Goal: Find specific page/section

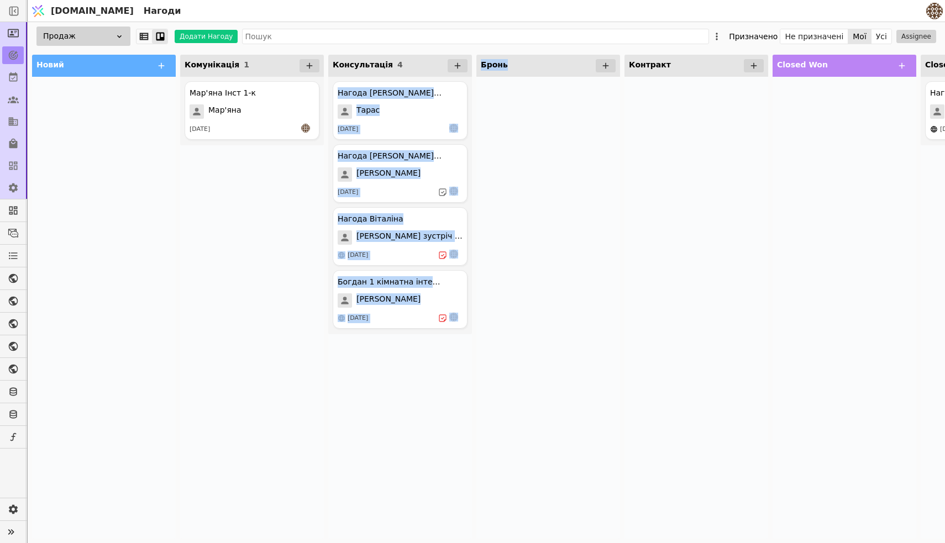
drag, startPoint x: 352, startPoint y: 388, endPoint x: 566, endPoint y: 345, distance: 218.7
click at [566, 345] on div "Новий Комунікація 1 Мар'яна Інст 1-к Мар'яна [DATE] Консультація 4 Нагода [PERS…" at bounding box center [548, 296] width 1041 height 493
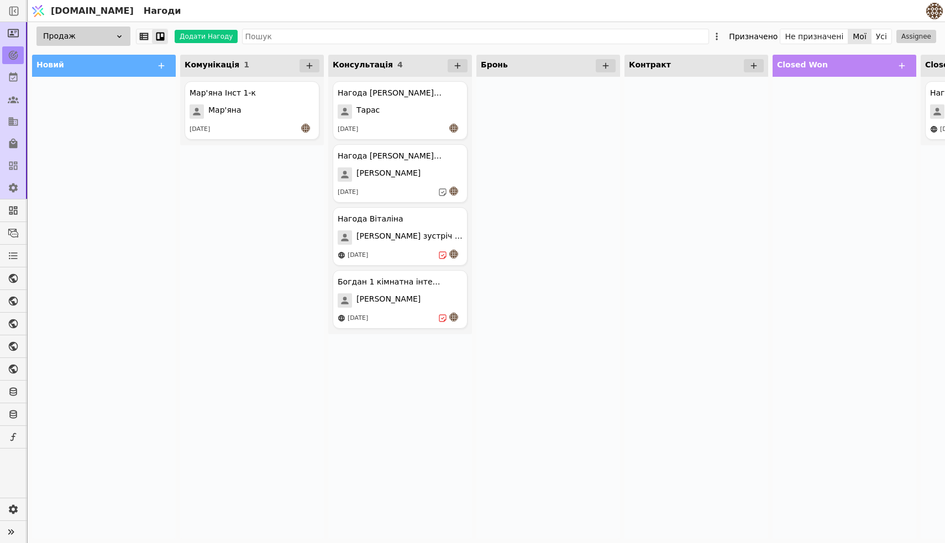
click at [566, 345] on div at bounding box center [548, 308] width 144 height 462
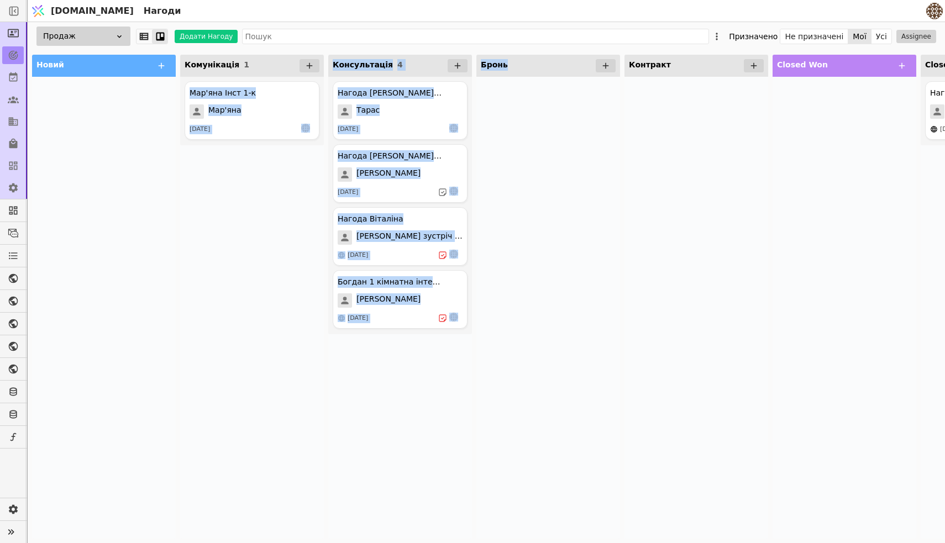
drag, startPoint x: 262, startPoint y: 359, endPoint x: 494, endPoint y: 349, distance: 232.3
click at [494, 349] on div "Новий Комунікація 1 Мар'яна Інст 1-к Мар'яна [DATE] Консультація 4 Нагода [PERS…" at bounding box center [548, 296] width 1041 height 493
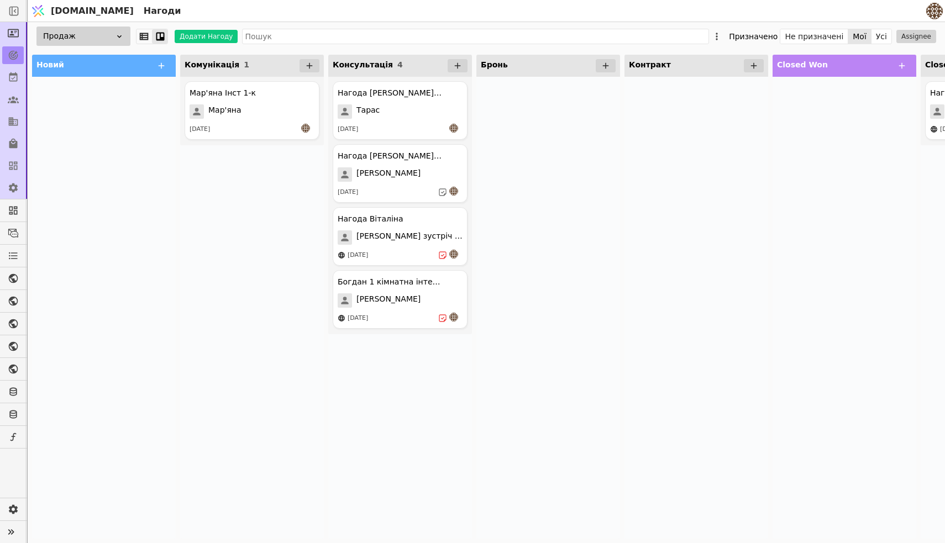
click at [565, 291] on div at bounding box center [548, 308] width 144 height 462
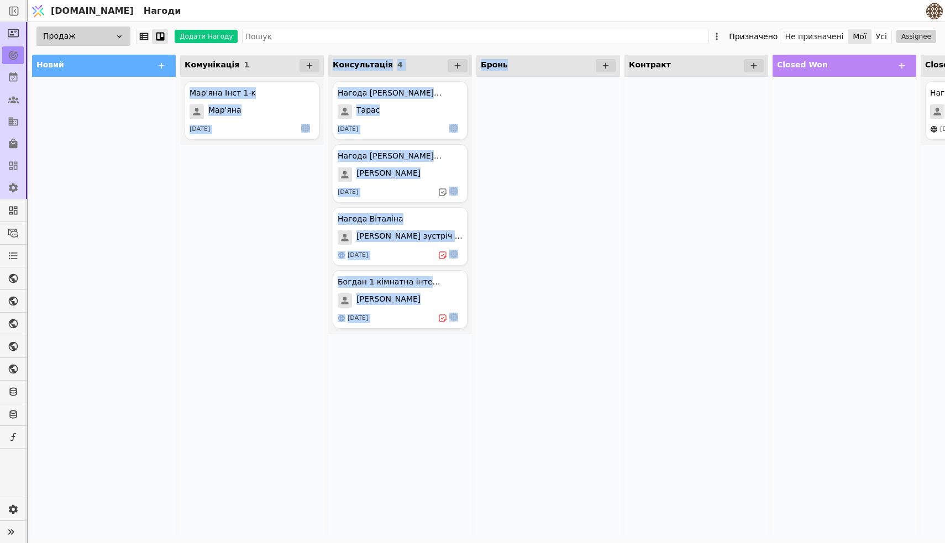
drag, startPoint x: 215, startPoint y: 416, endPoint x: 560, endPoint y: 387, distance: 345.9
click at [560, 387] on div "Новий Комунікація 1 Мар'яна Інст 1-к Мар'яна [DATE] Консультація 4 Нагода [PERS…" at bounding box center [548, 296] width 1041 height 493
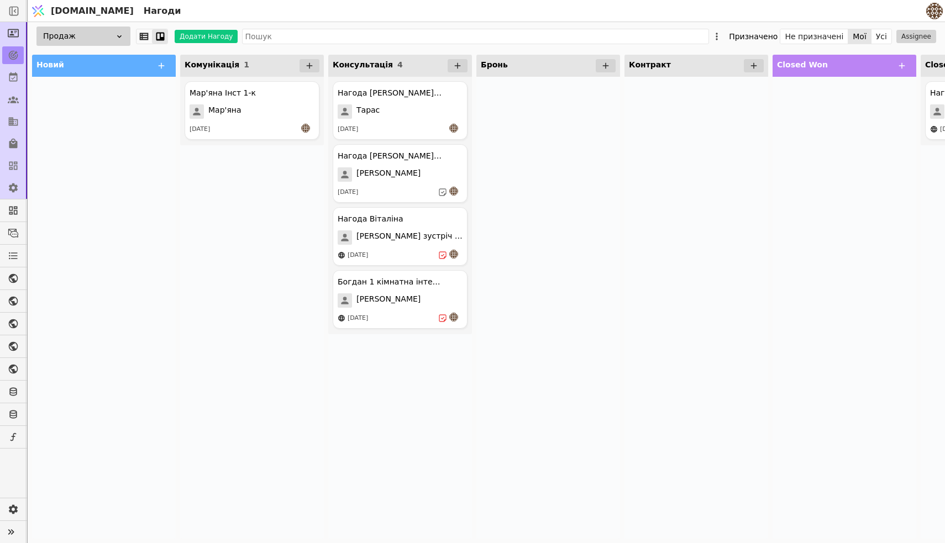
click at [560, 387] on div at bounding box center [548, 308] width 144 height 462
click at [885, 36] on button "Усі" at bounding box center [881, 36] width 20 height 15
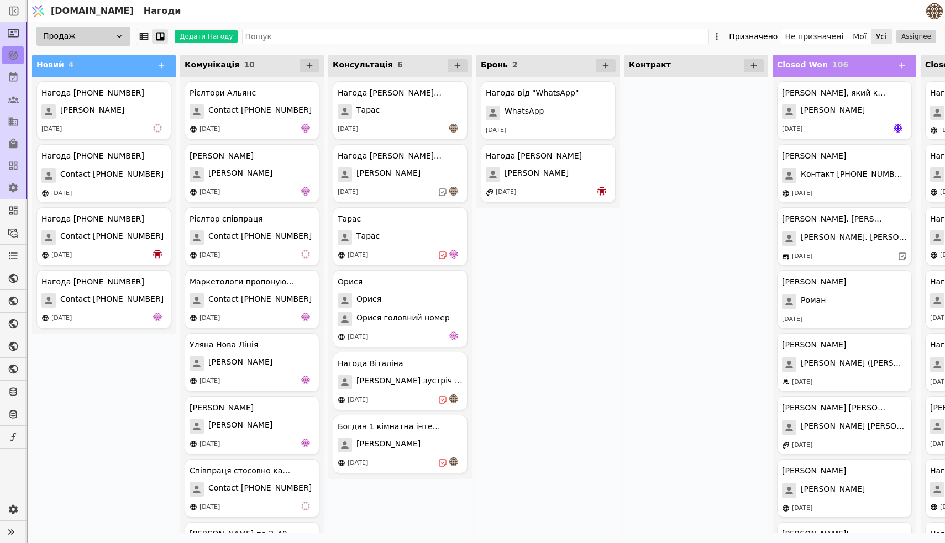
scroll to position [4, 0]
click at [862, 33] on button "Мої" at bounding box center [859, 36] width 23 height 15
